Goal: Information Seeking & Learning: Learn about a topic

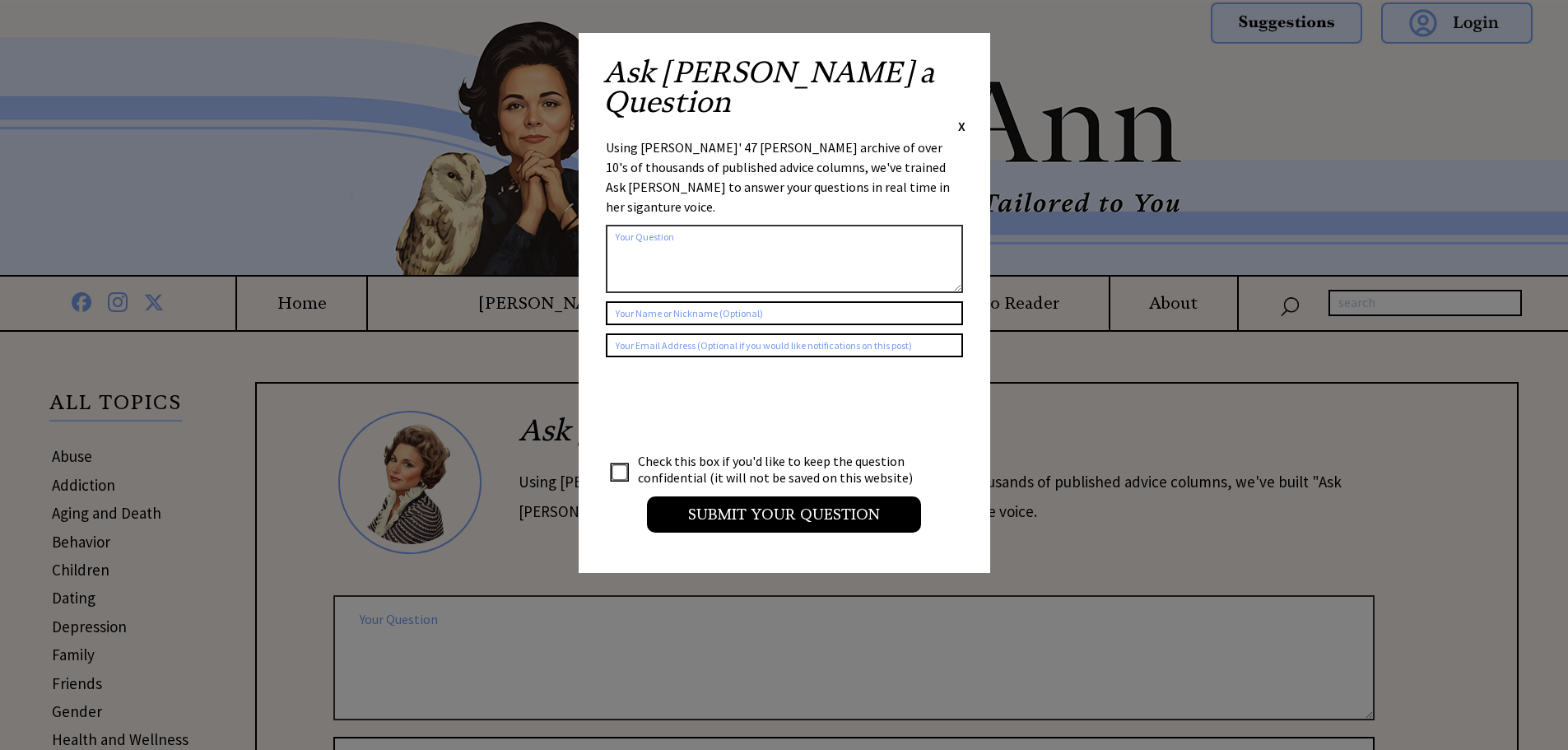
click at [954, 59] on div "Ask Ann a Question X" at bounding box center [785, 96] width 362 height 77
drag, startPoint x: 963, startPoint y: 72, endPoint x: 935, endPoint y: 102, distance: 41.0
click at [963, 118] on span "X" at bounding box center [962, 126] width 7 height 17
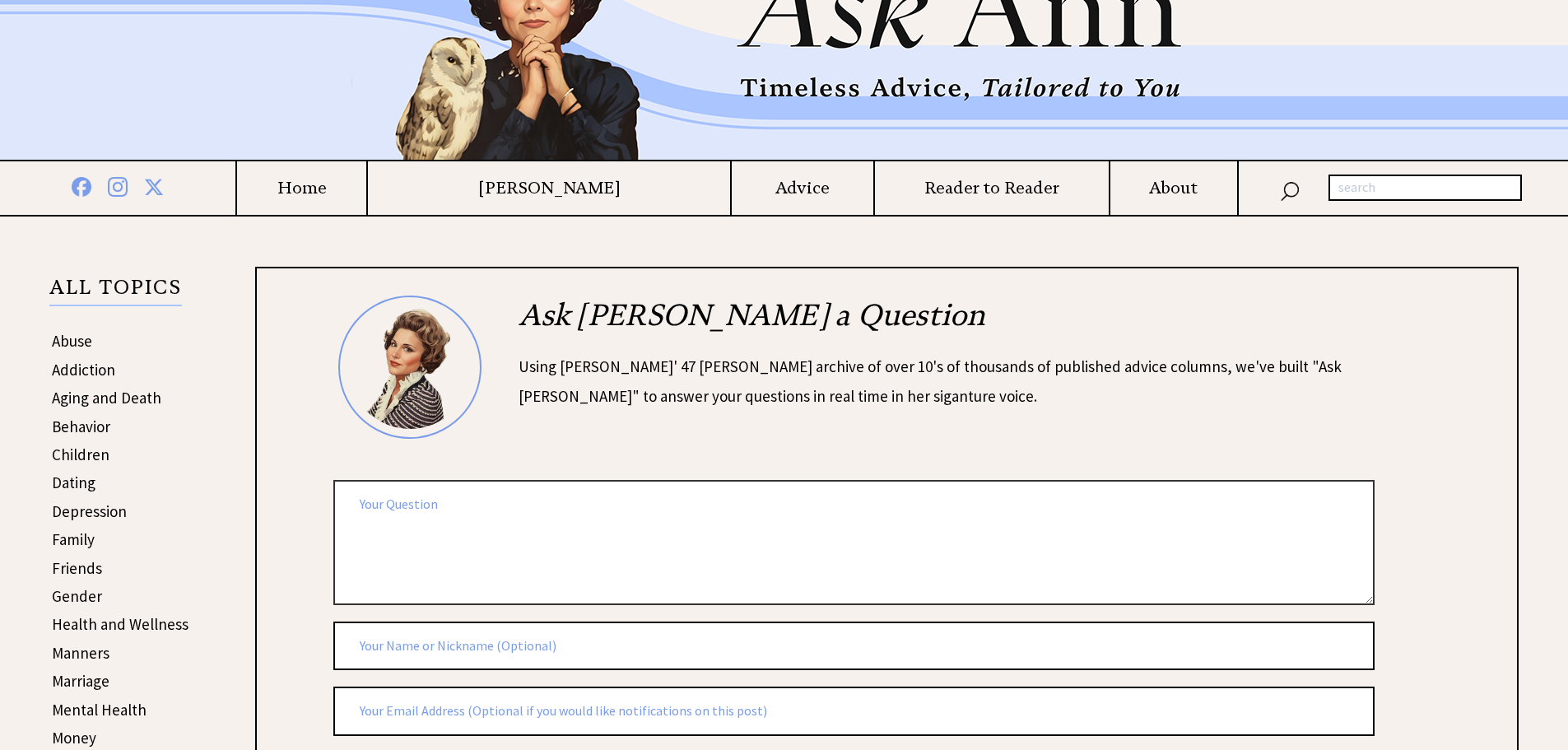
scroll to position [329, 0]
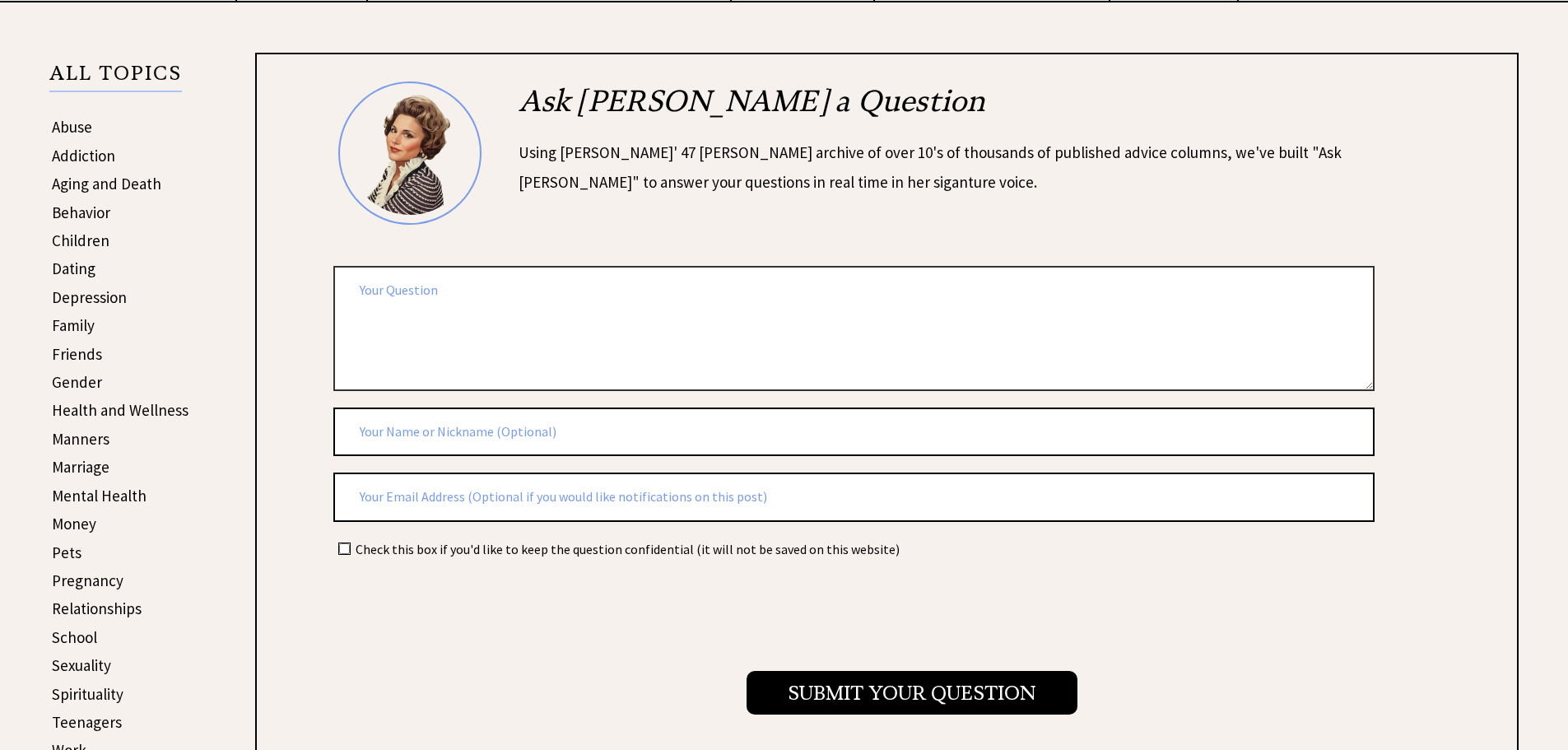
click at [76, 320] on link "Family" at bounding box center [73, 325] width 43 height 20
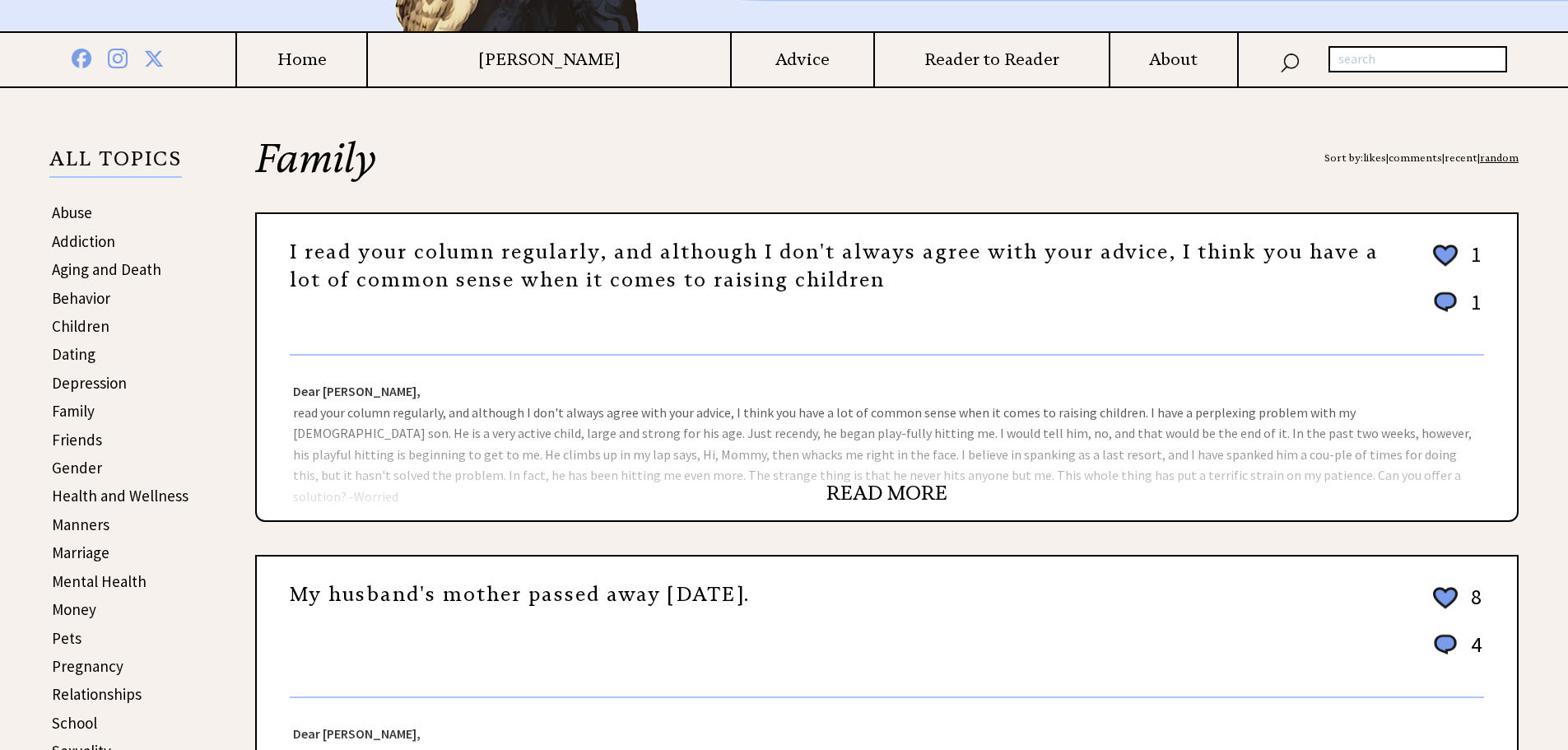
scroll to position [247, 0]
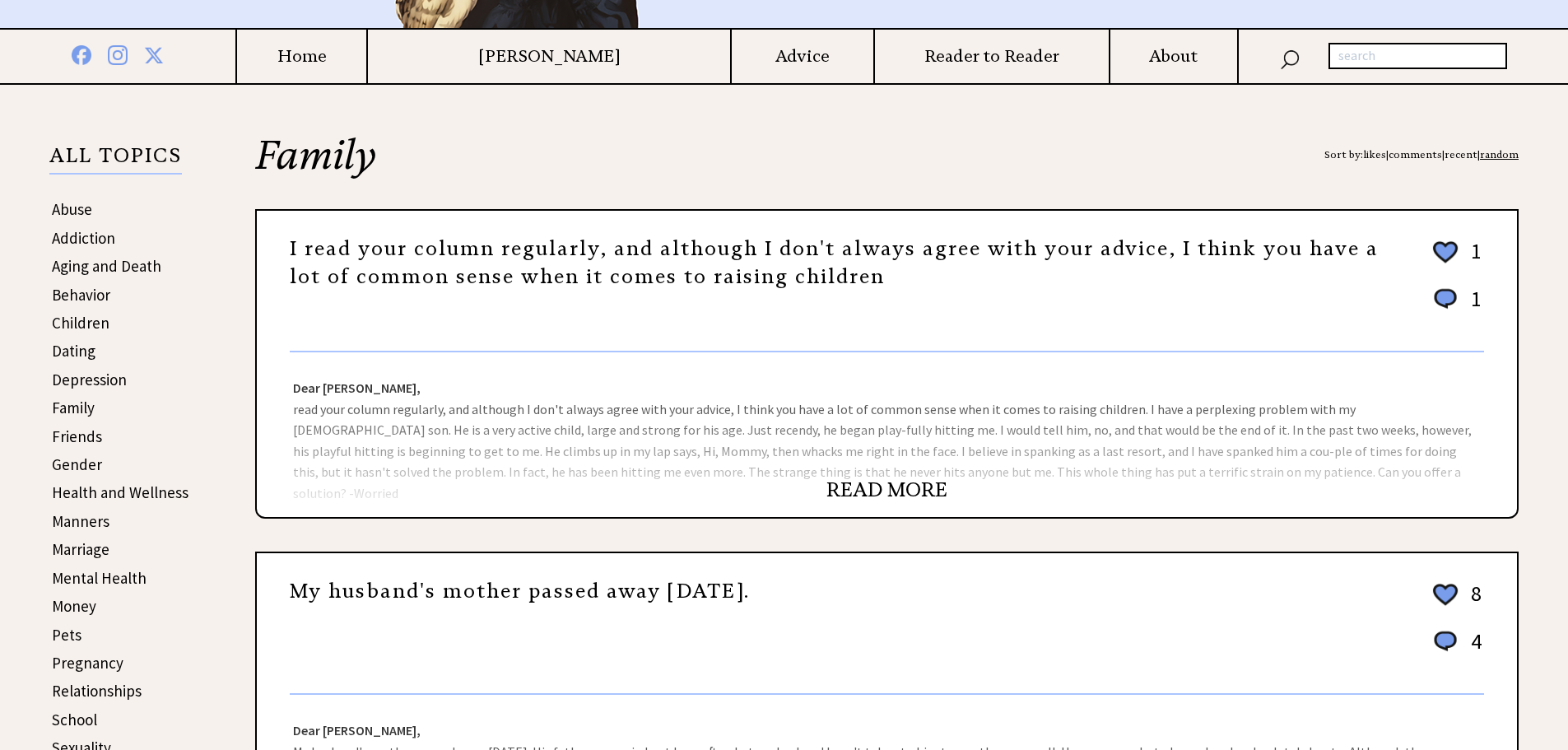
click at [898, 481] on link "READ MORE" at bounding box center [887, 490] width 121 height 25
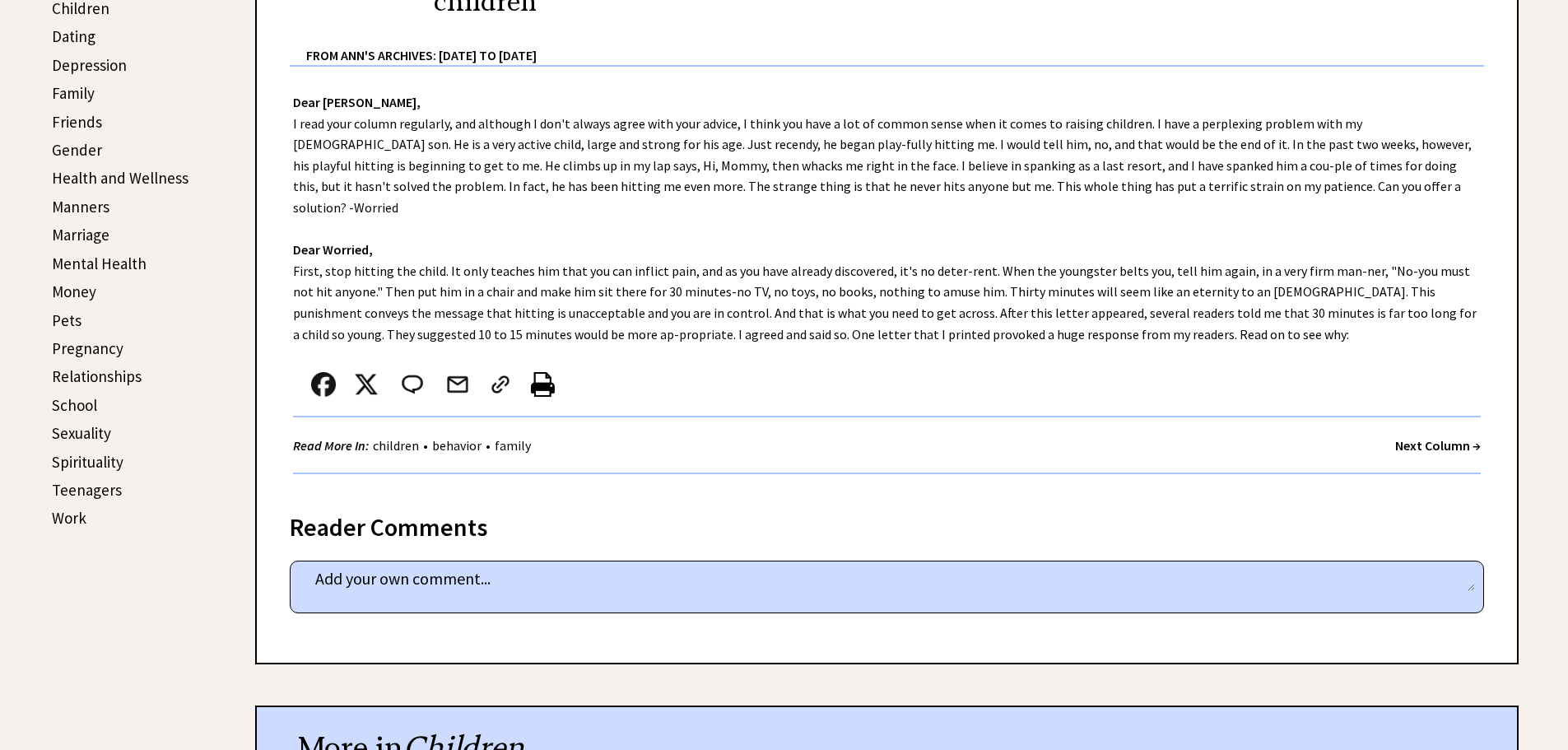
scroll to position [493, 0]
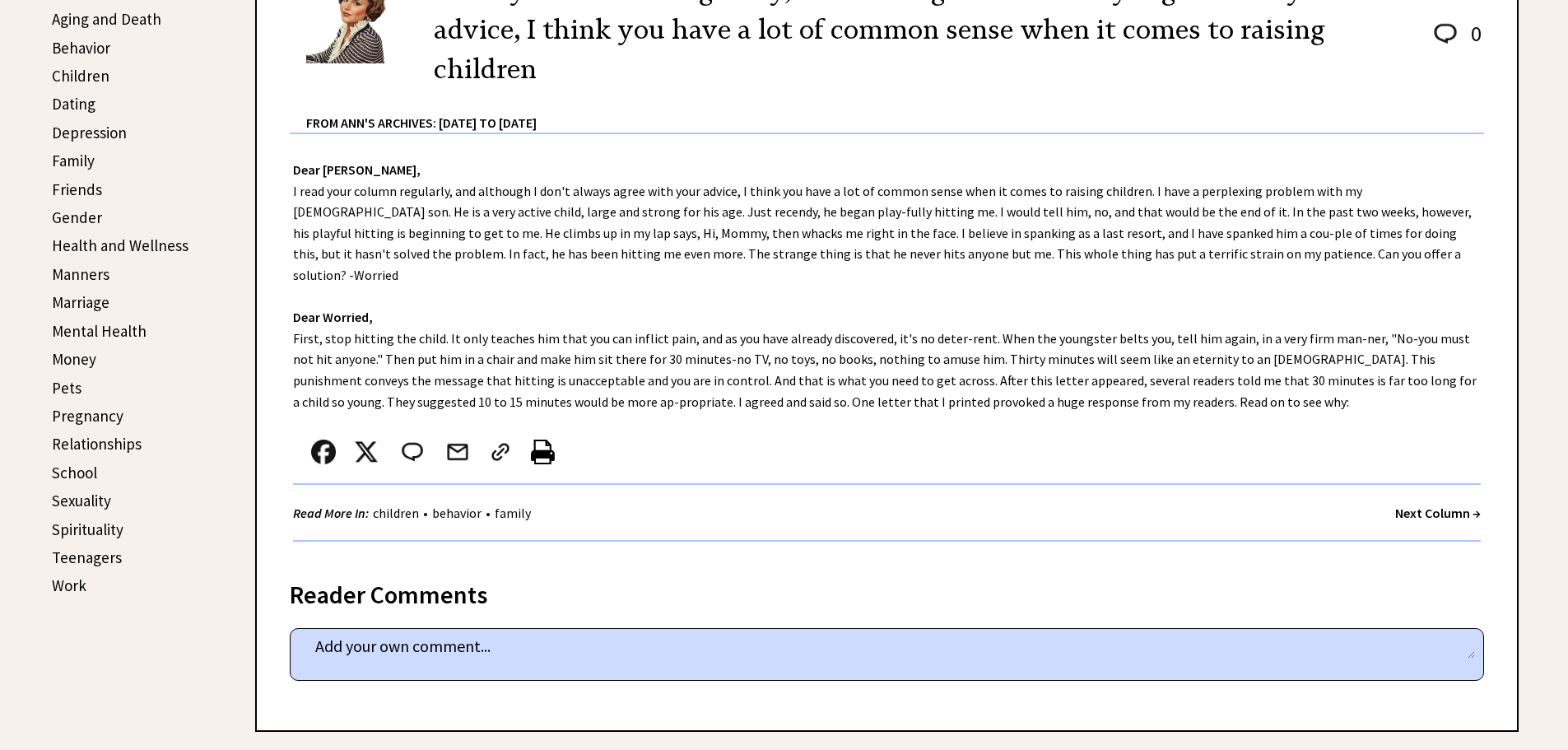
click at [88, 295] on link "Marriage" at bounding box center [80, 302] width 58 height 20
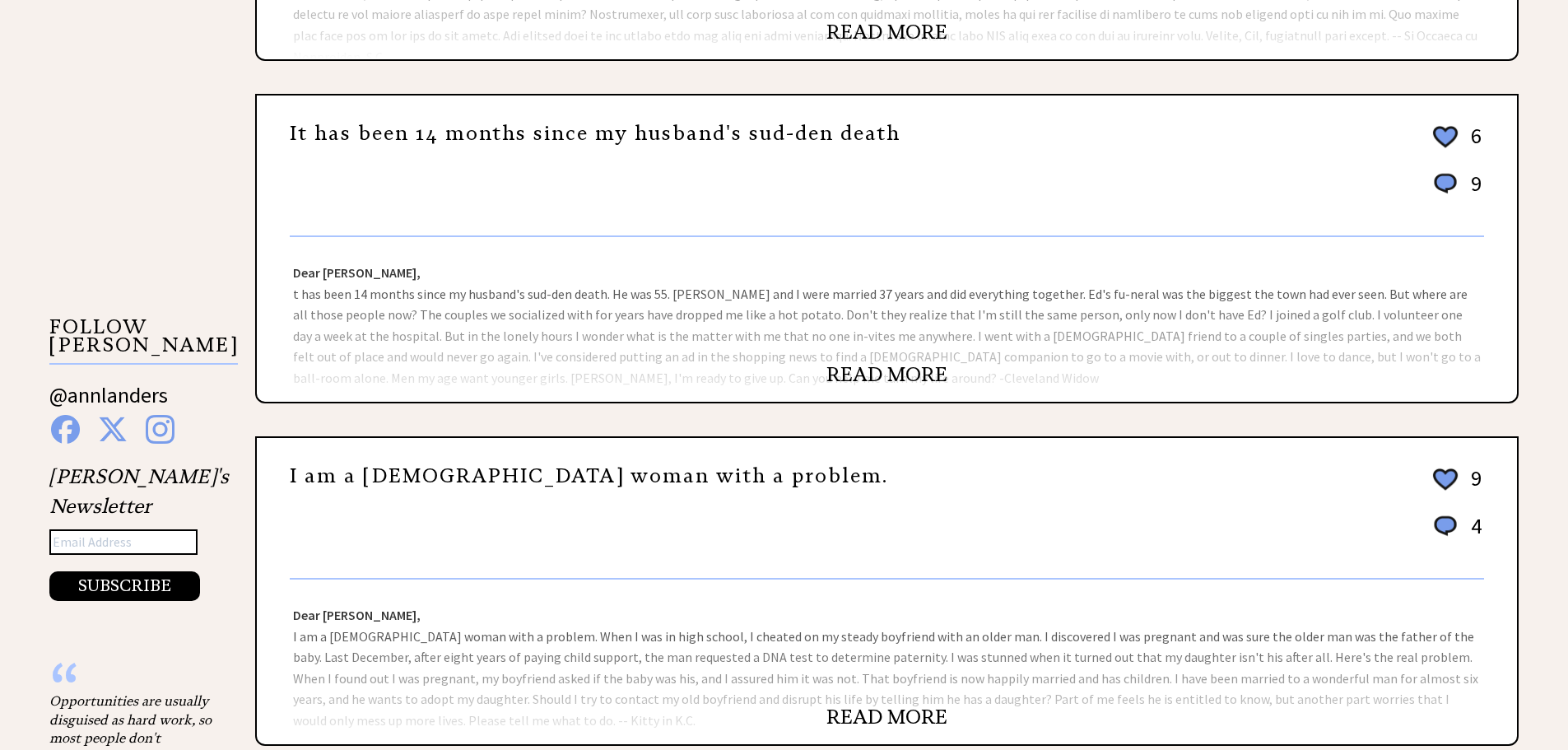
scroll to position [1399, 0]
